Goal: Task Accomplishment & Management: Use online tool/utility

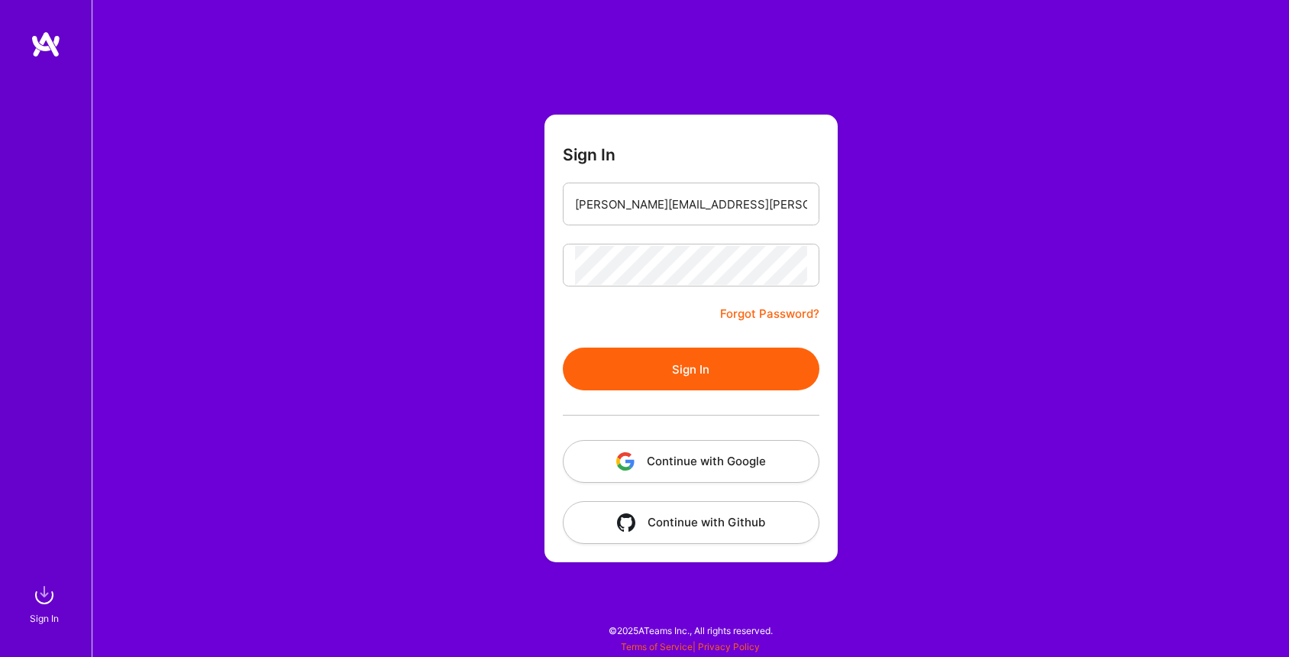
click at [661, 360] on button "Sign In" at bounding box center [691, 369] width 257 height 43
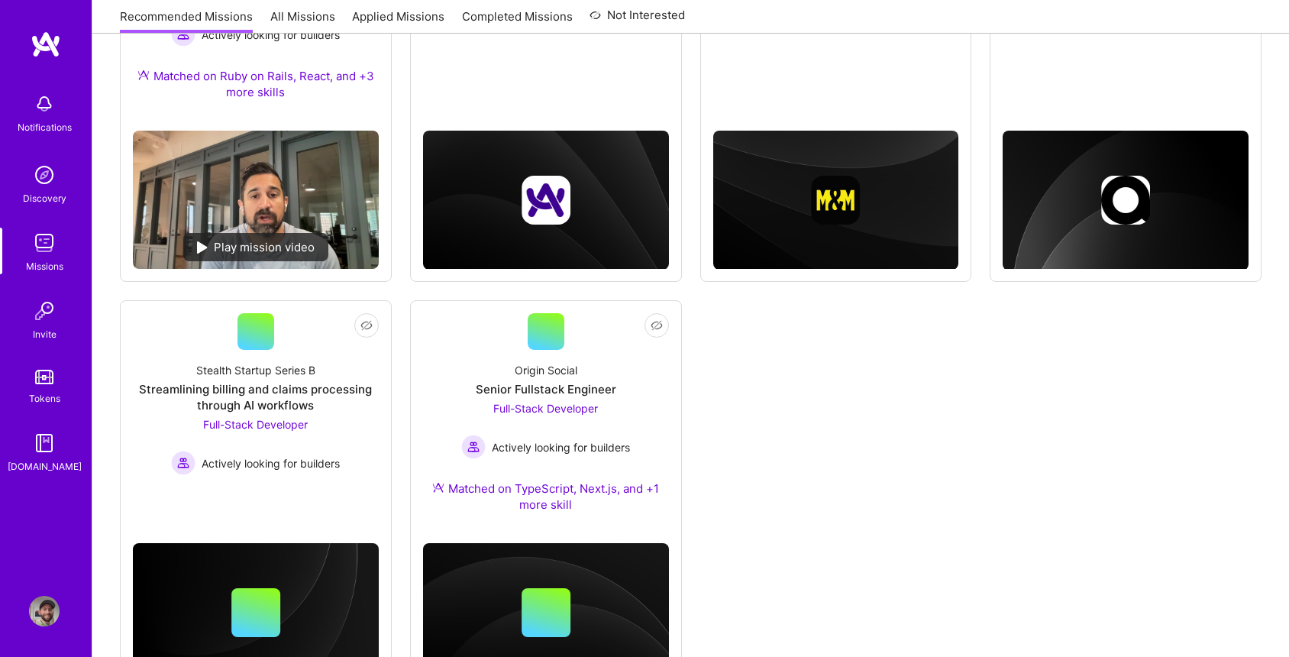
scroll to position [424, 0]
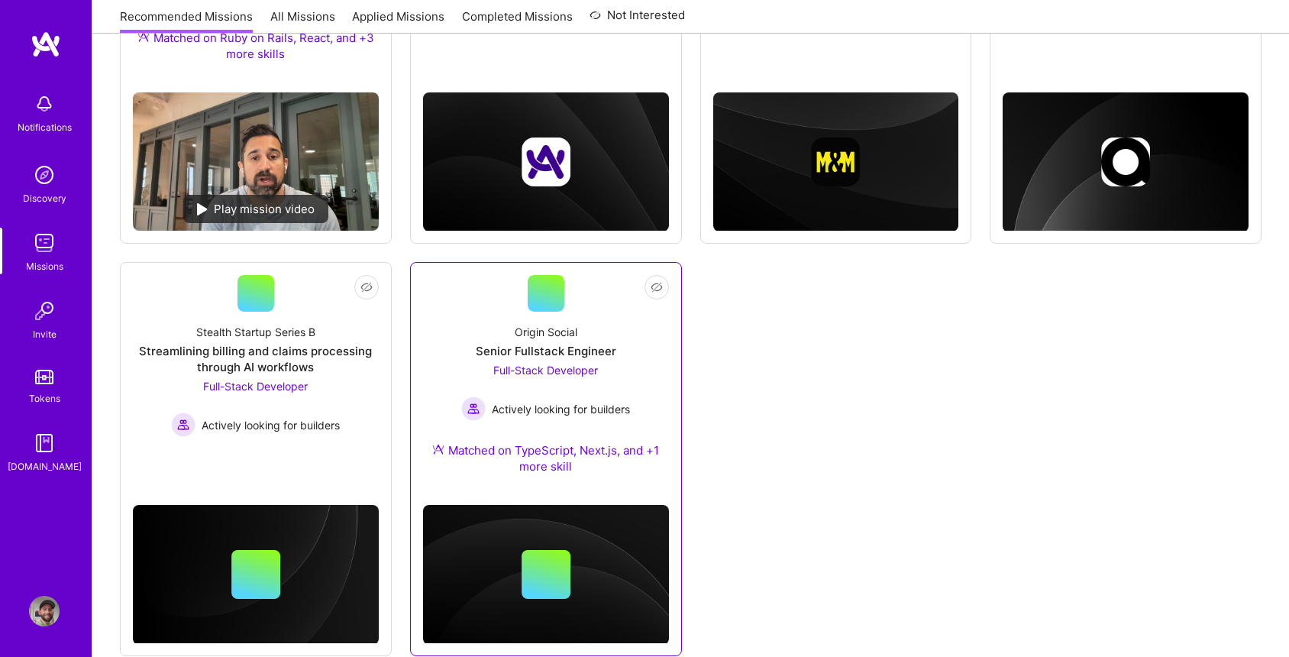
click at [620, 354] on div "Origin Social Senior Fullstack Engineer Full-Stack Developer Actively looking f…" at bounding box center [546, 402] width 246 height 181
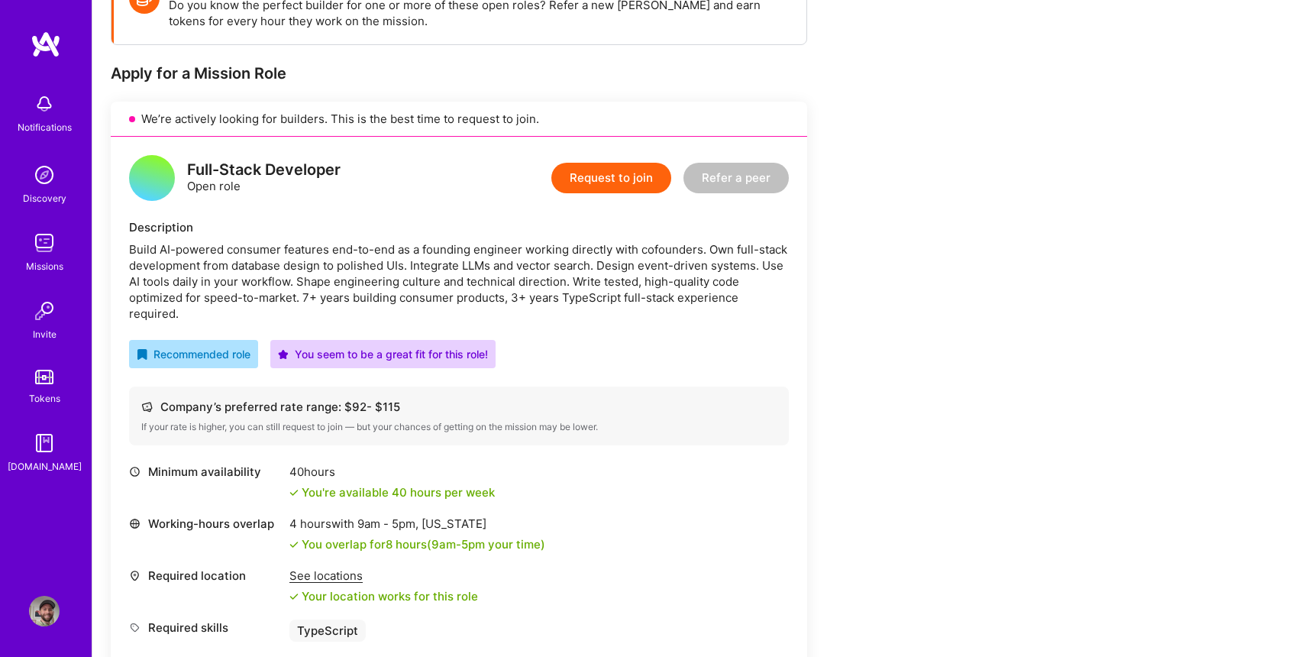
scroll to position [260, 0]
